Goal: Find specific page/section: Find specific page/section

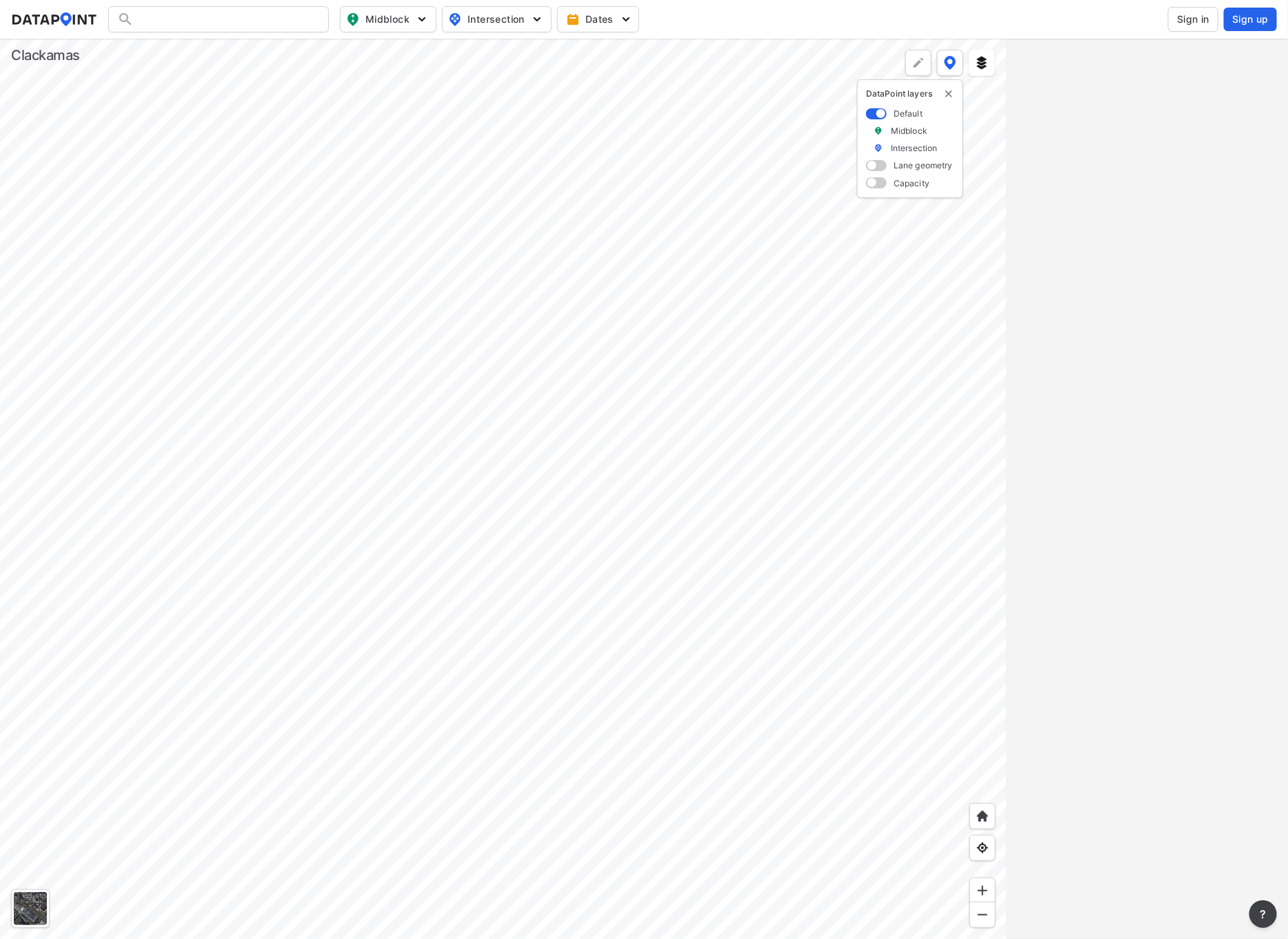
click at [180, 17] on div at bounding box center [218, 20] width 221 height 26
click at [168, 11] on div at bounding box center [218, 20] width 221 height 26
click at [265, 15] on div at bounding box center [218, 20] width 221 height 26
click at [160, 17] on div at bounding box center [218, 20] width 221 height 26
click at [1194, 21] on span "Sign in" at bounding box center [1193, 19] width 33 height 14
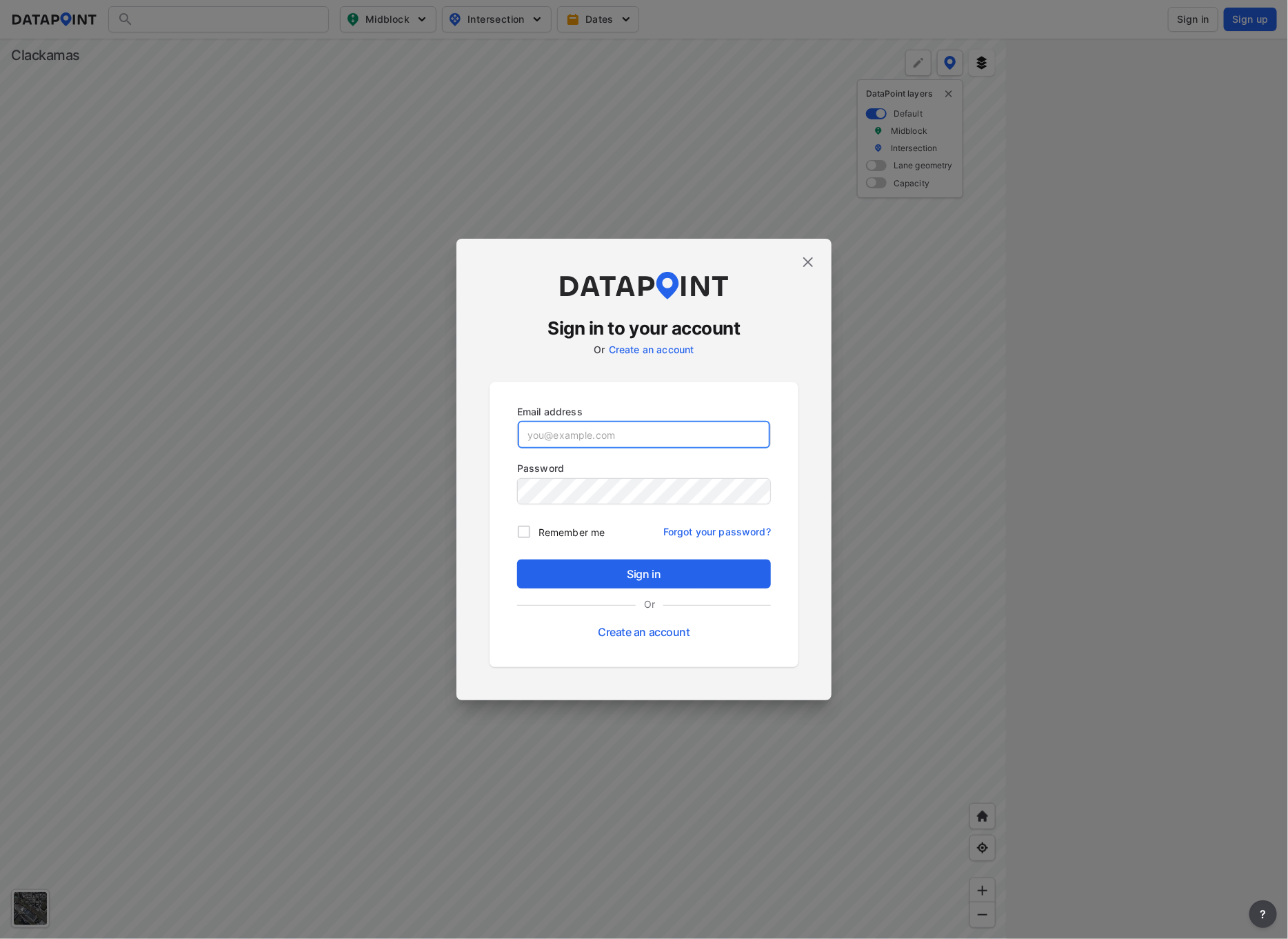
type input "[EMAIL_ADDRESS][DOMAIN_NAME]"
click at [669, 568] on span "Sign in" at bounding box center [644, 574] width 231 height 16
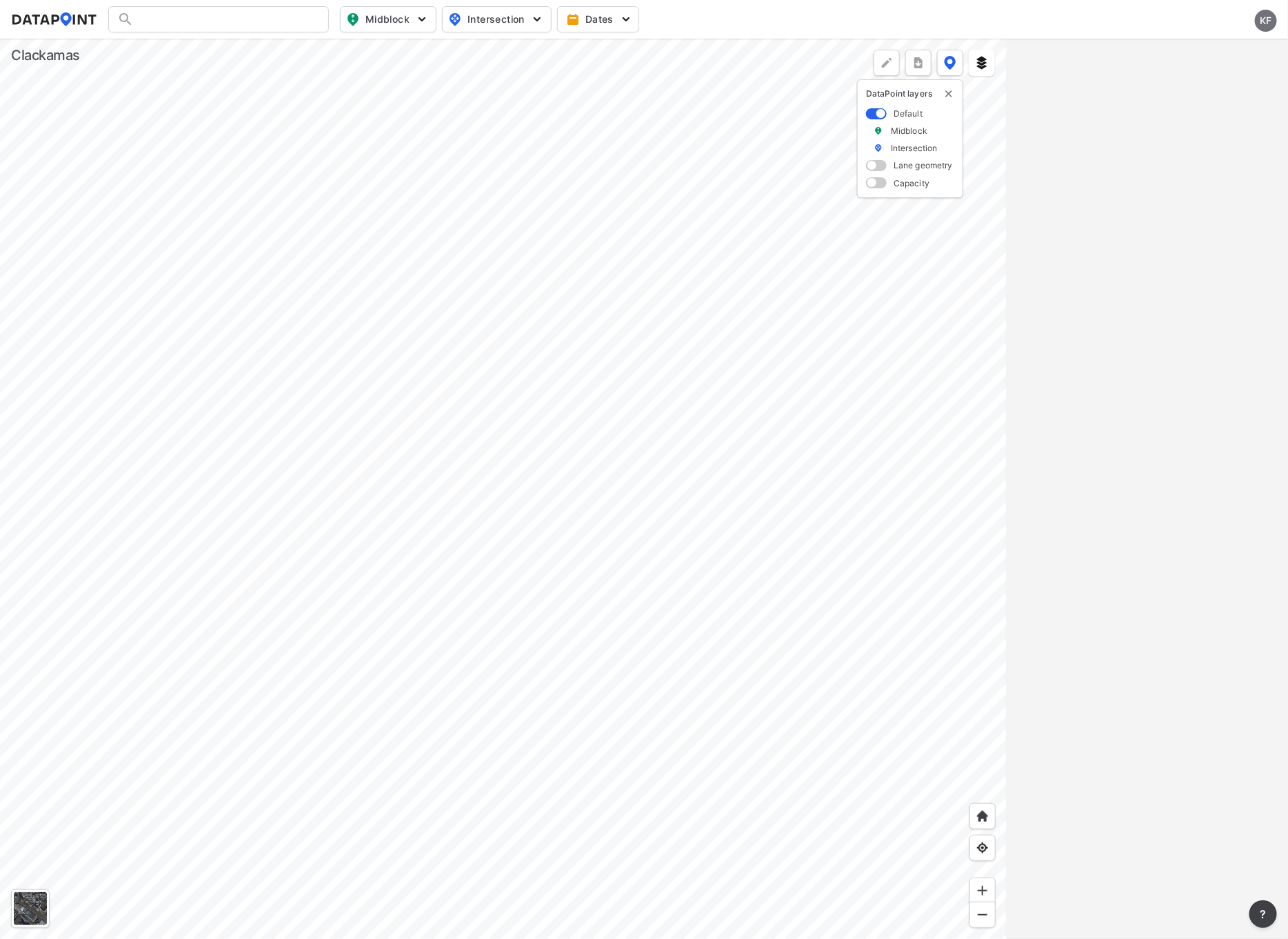
click at [207, 17] on div at bounding box center [218, 20] width 221 height 26
click at [156, 15] on div at bounding box center [218, 20] width 221 height 26
click at [156, 14] on div at bounding box center [218, 20] width 221 height 26
click at [156, 14] on div "Search Please enter a search term." at bounding box center [218, 20] width 221 height 26
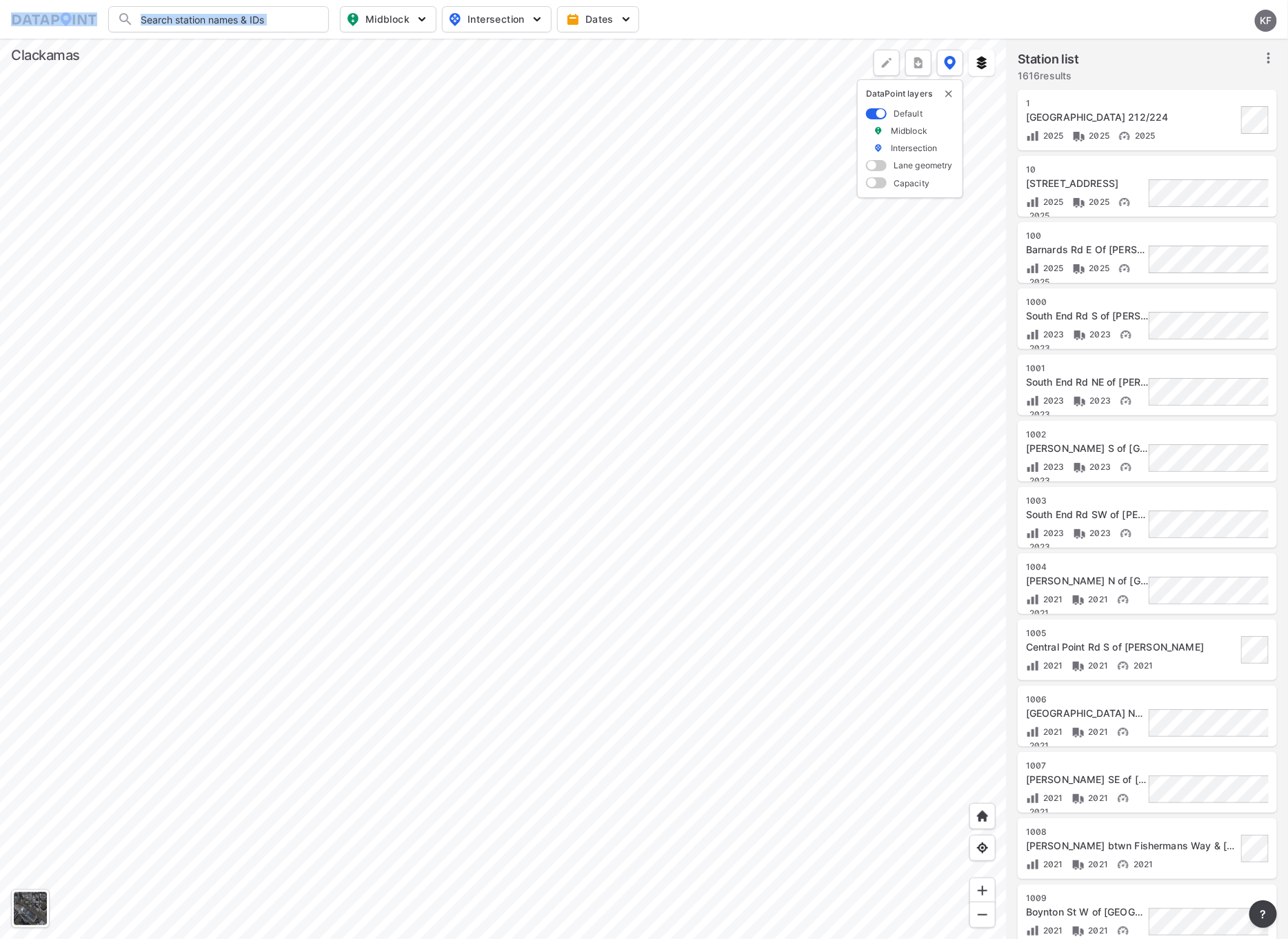
click at [295, 15] on input "Search" at bounding box center [226, 19] width 187 height 22
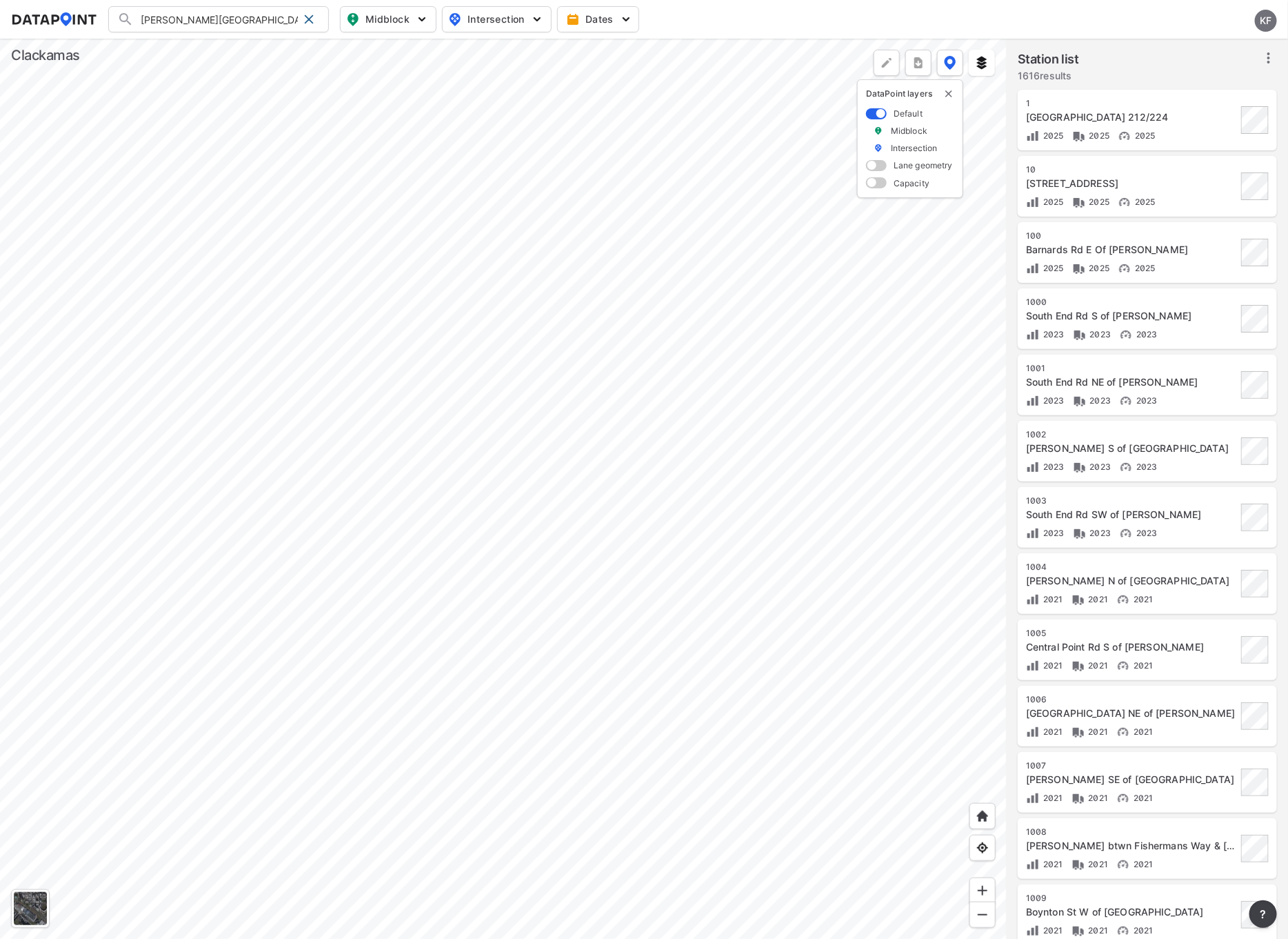
type input "[PERSON_NAME][GEOGRAPHIC_DATA]"
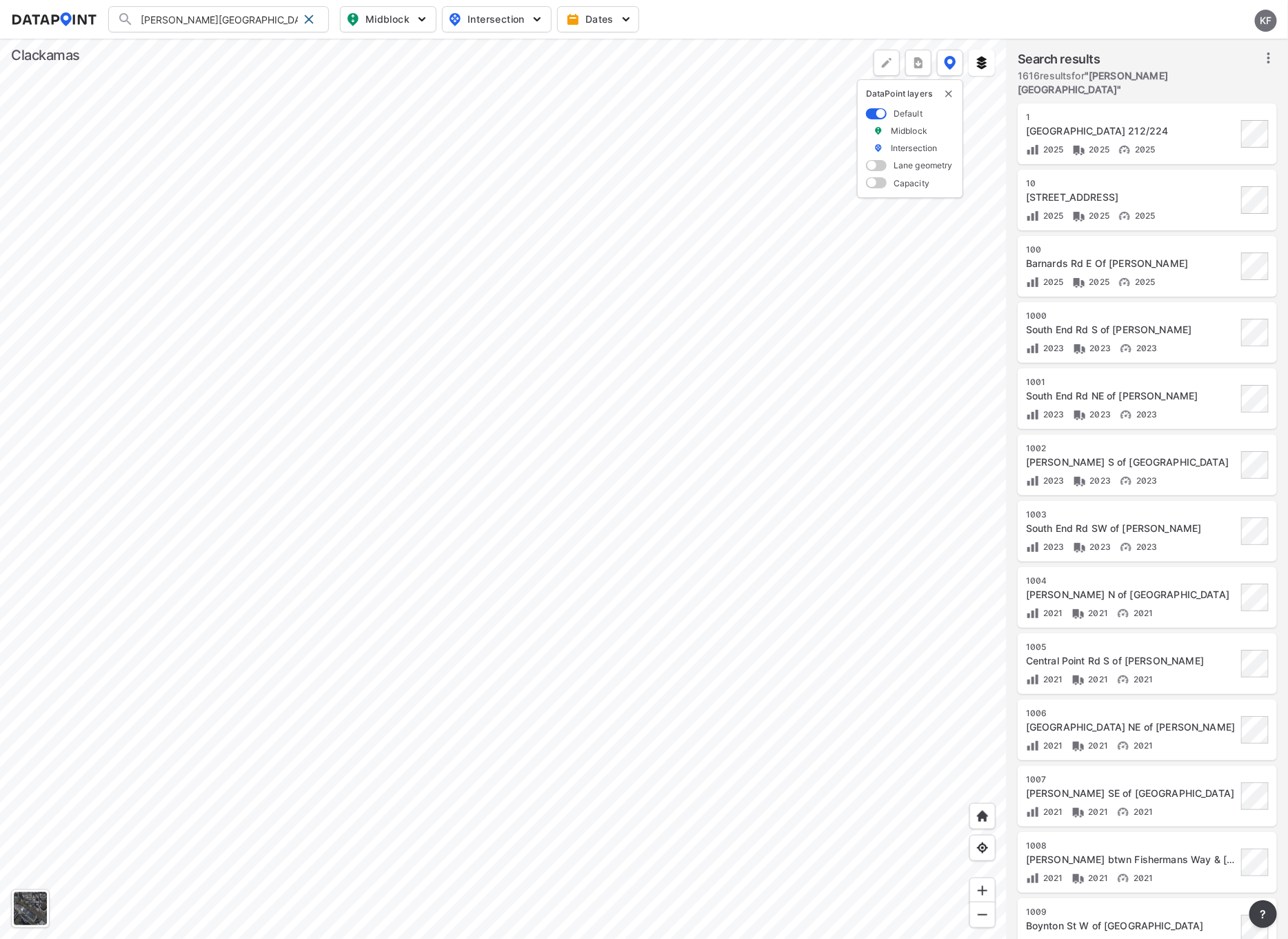
click at [635, 275] on div at bounding box center [503, 488] width 1007 height 901
click at [537, 470] on div at bounding box center [503, 488] width 1007 height 901
click at [289, 716] on div at bounding box center [503, 488] width 1007 height 901
click at [359, 930] on div at bounding box center [503, 488] width 1007 height 901
click at [510, 741] on div at bounding box center [503, 488] width 1007 height 901
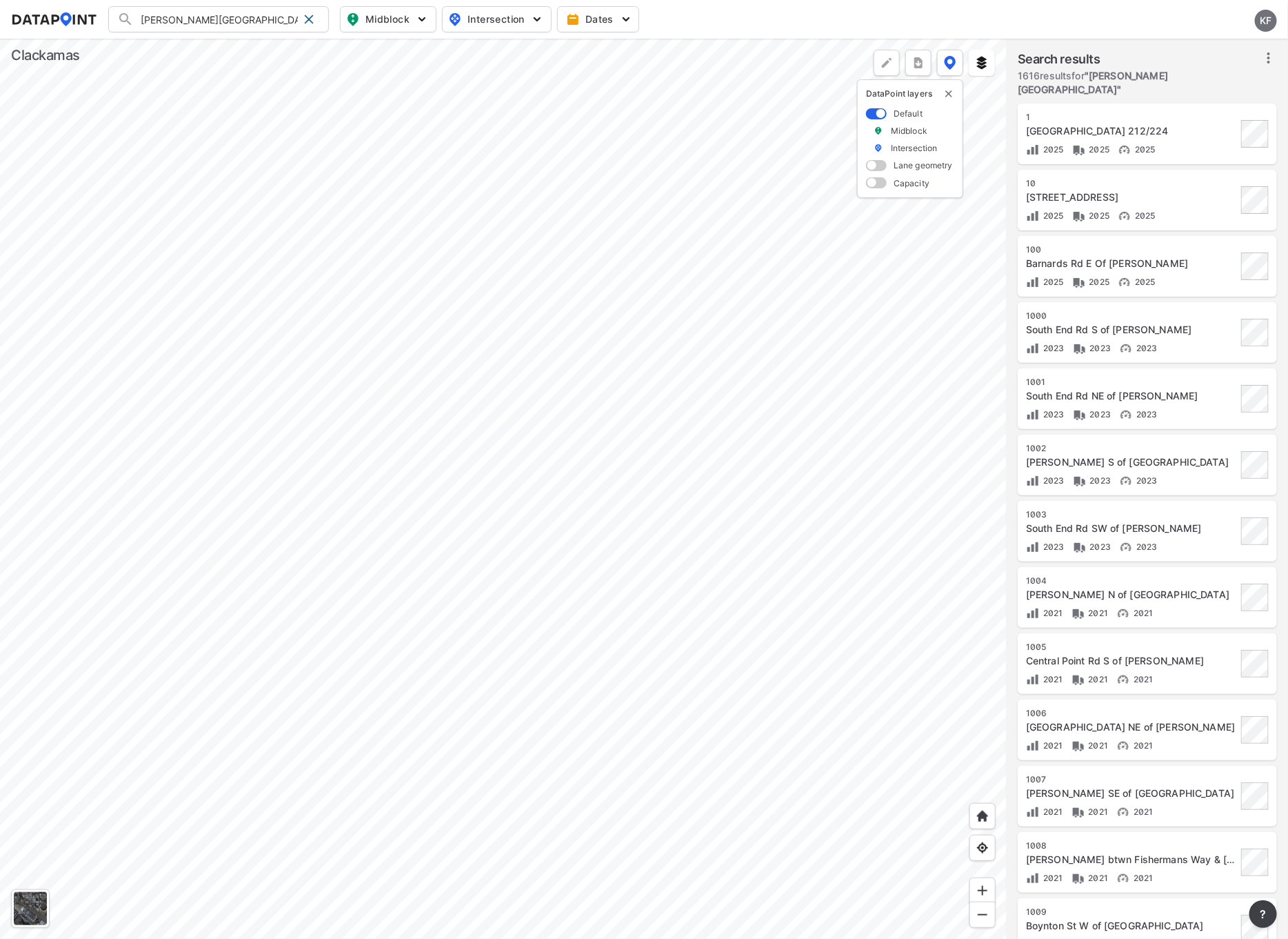
click at [831, 443] on div at bounding box center [503, 488] width 1007 height 901
click at [529, 408] on div at bounding box center [503, 488] width 1007 height 901
click at [551, 452] on div at bounding box center [503, 488] width 1007 height 901
click at [352, 495] on div at bounding box center [503, 488] width 1007 height 901
click at [280, 445] on div at bounding box center [503, 488] width 1007 height 901
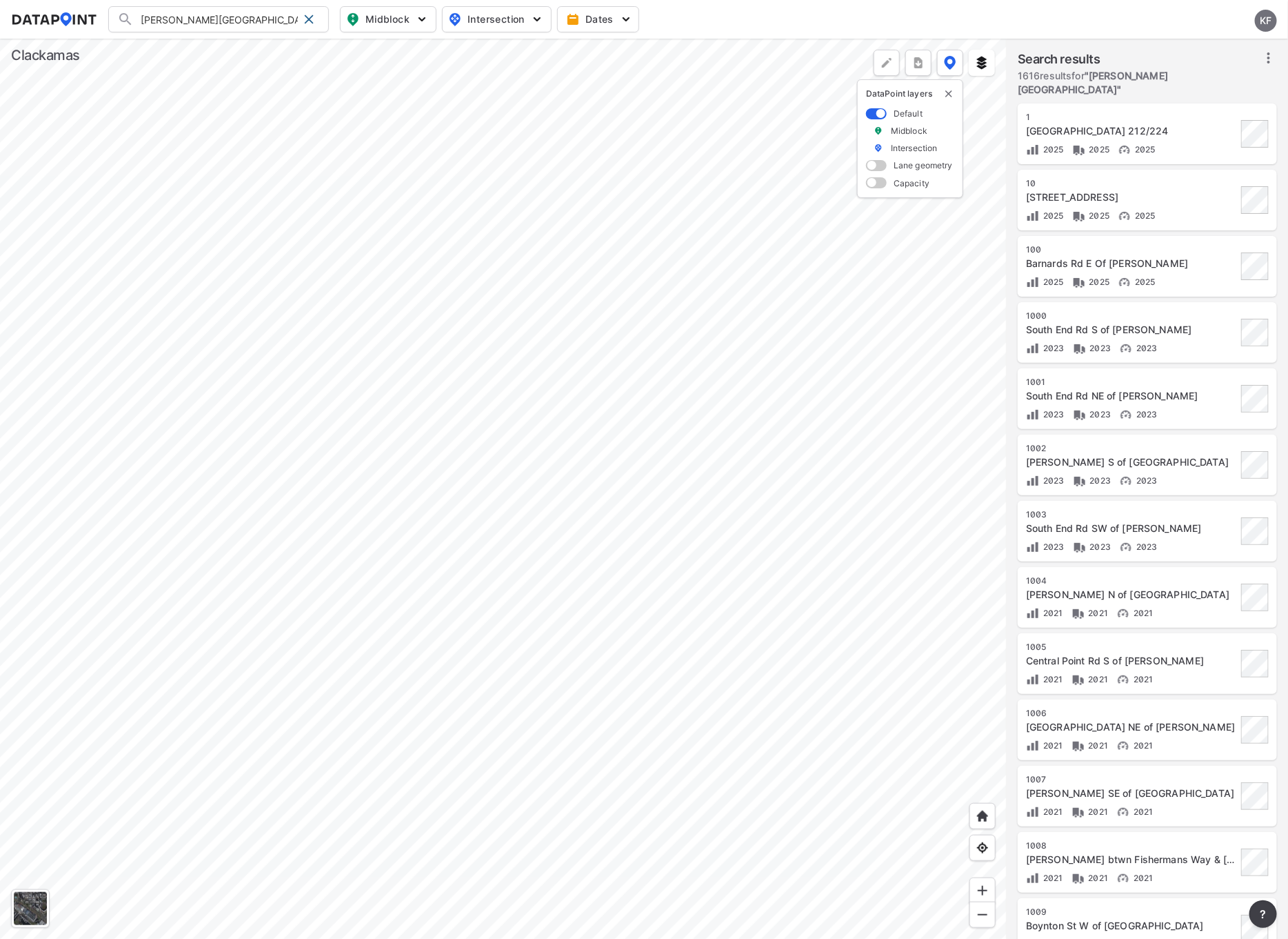
click at [400, 231] on div at bounding box center [503, 488] width 1007 height 901
